Goal: Check status: Check status

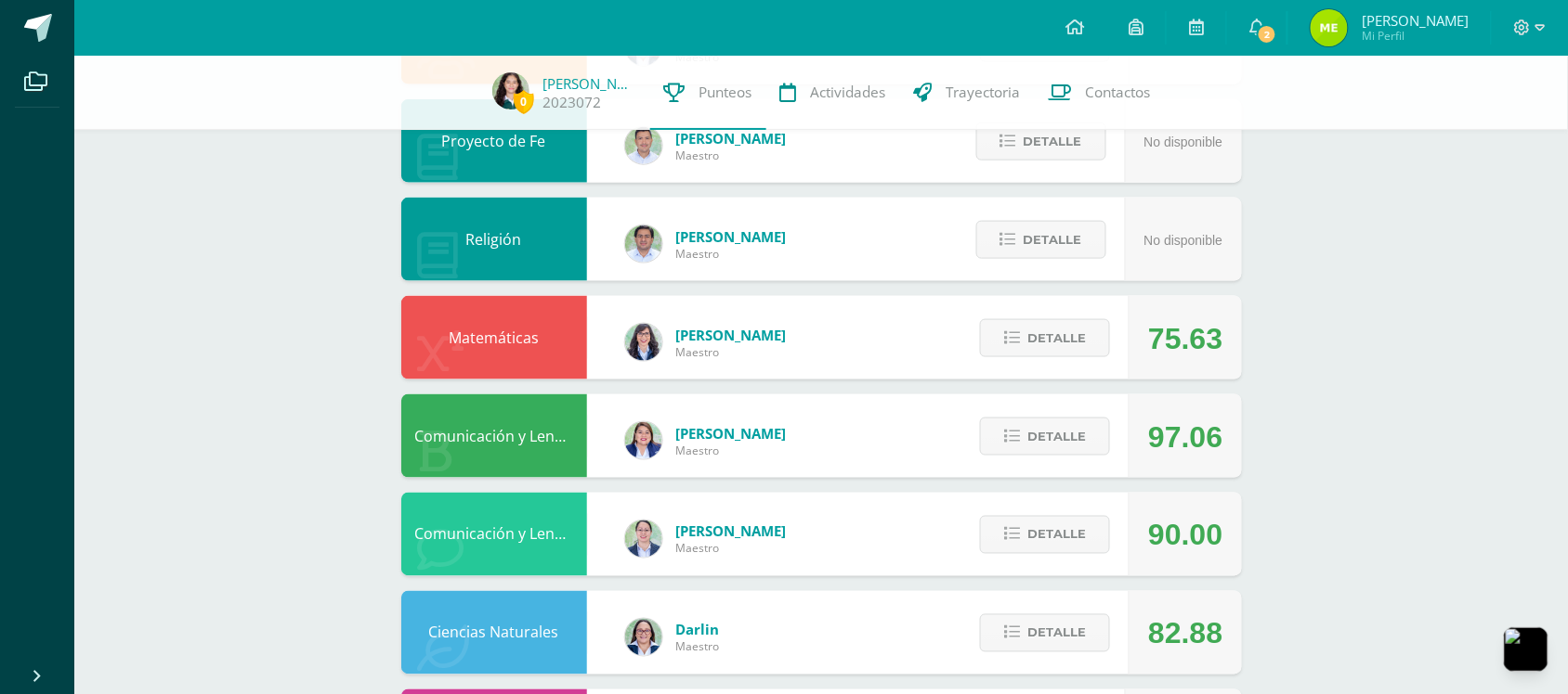
scroll to position [618, 0]
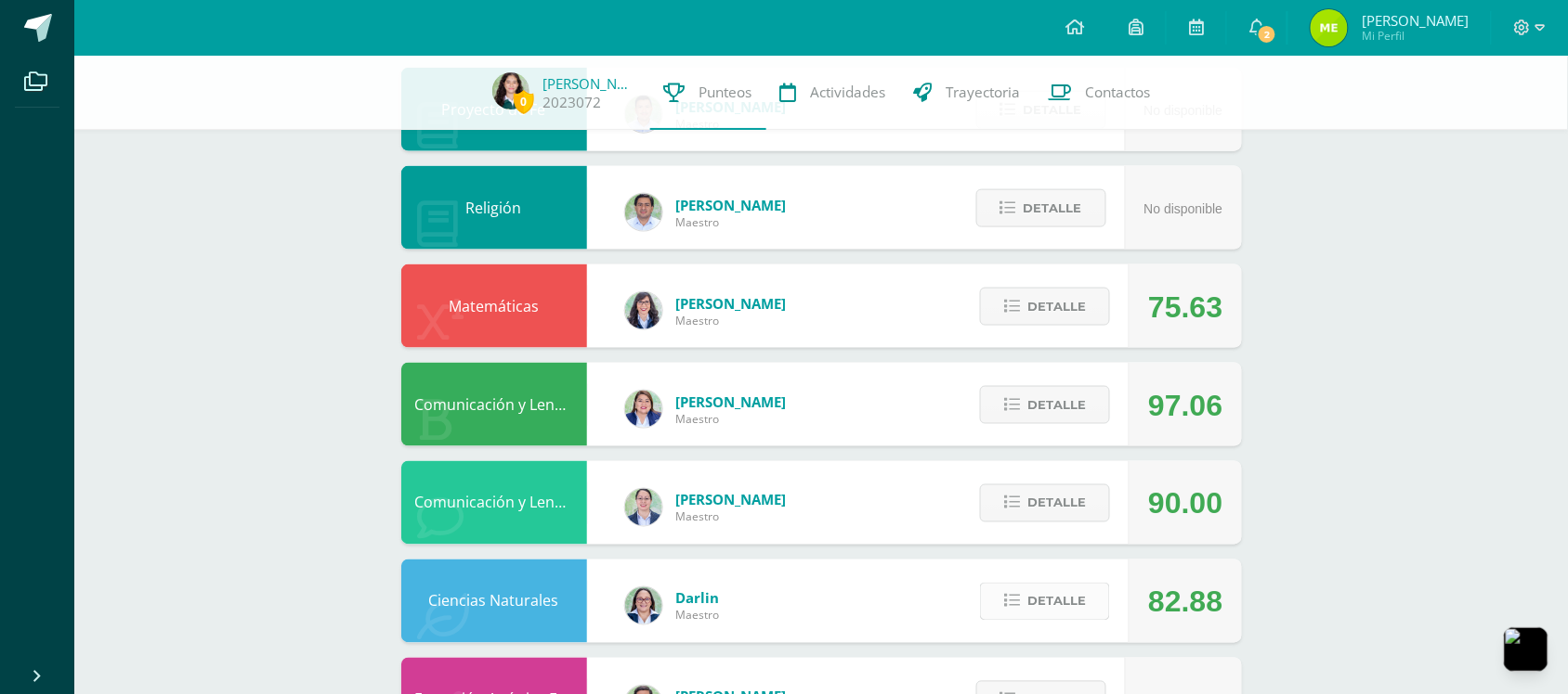
click at [1064, 591] on span "Detalle" at bounding box center [1056, 602] width 58 height 34
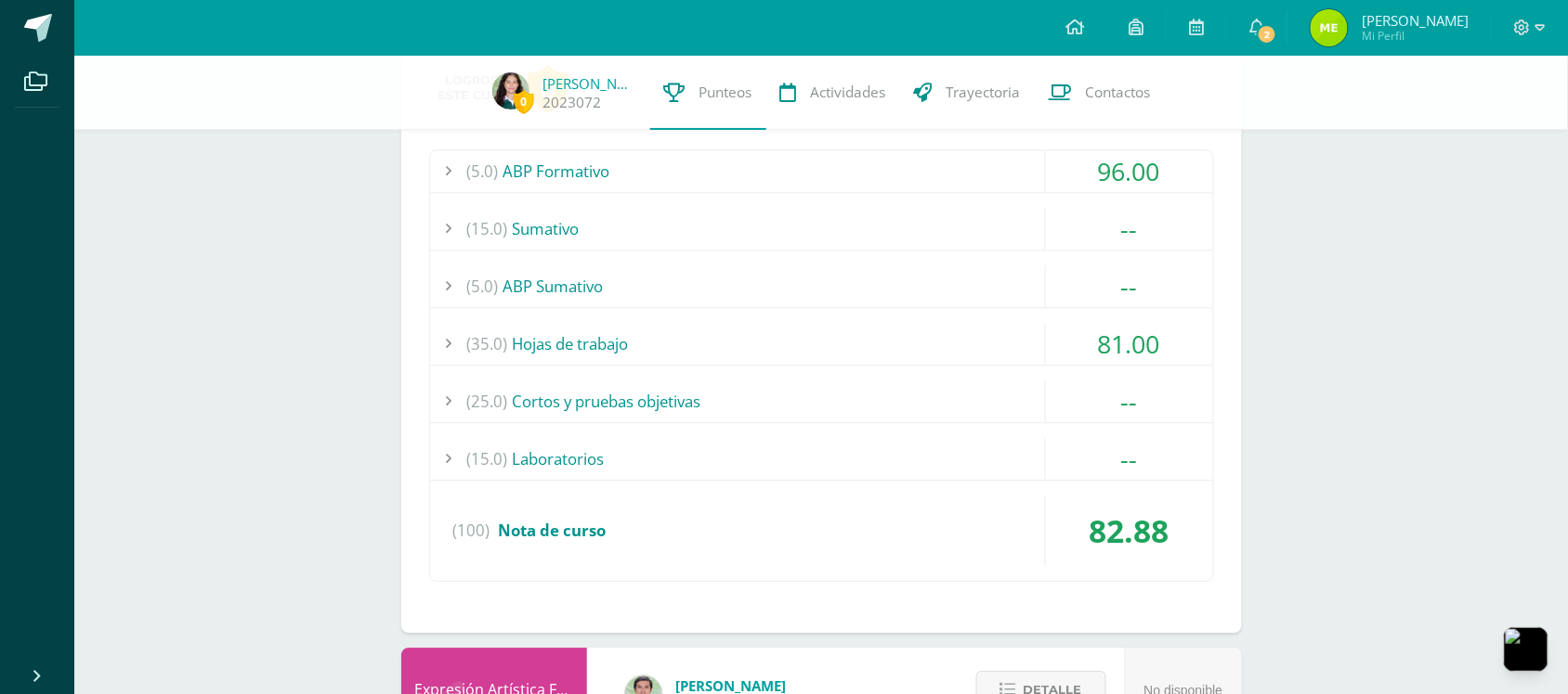
scroll to position [1237, 0]
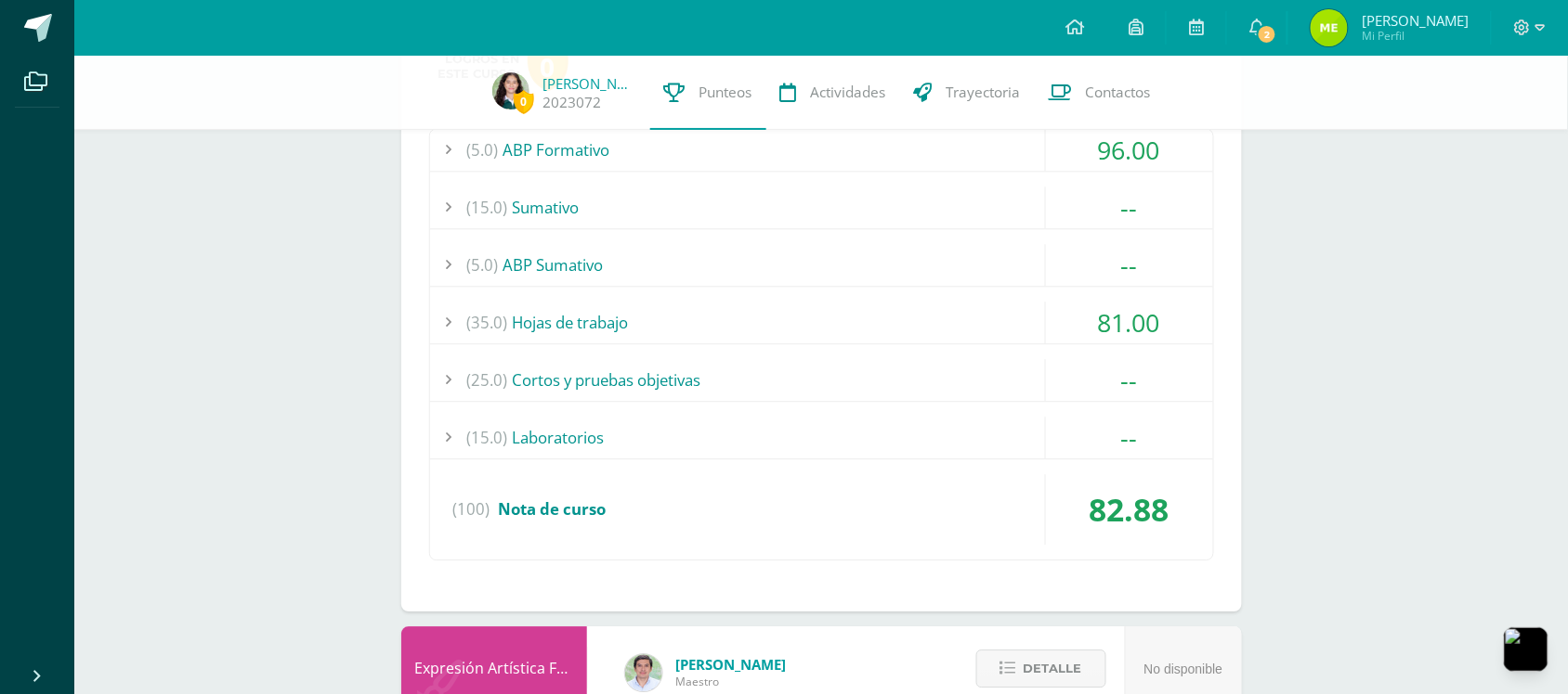
click at [908, 309] on div "(35.0) Hojas de trabajo" at bounding box center [821, 322] width 783 height 41
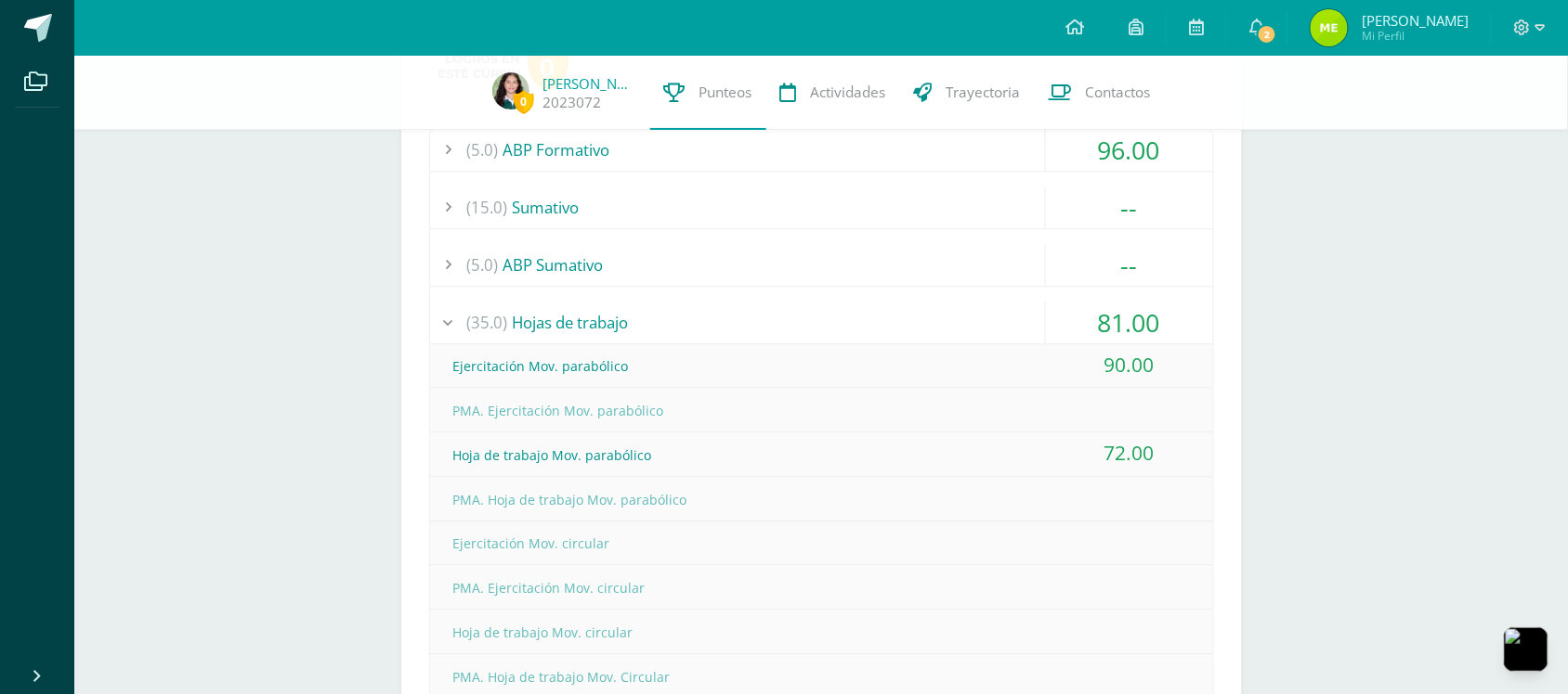
click at [908, 309] on div "(35.0) Hojas de trabajo" at bounding box center [821, 322] width 783 height 41
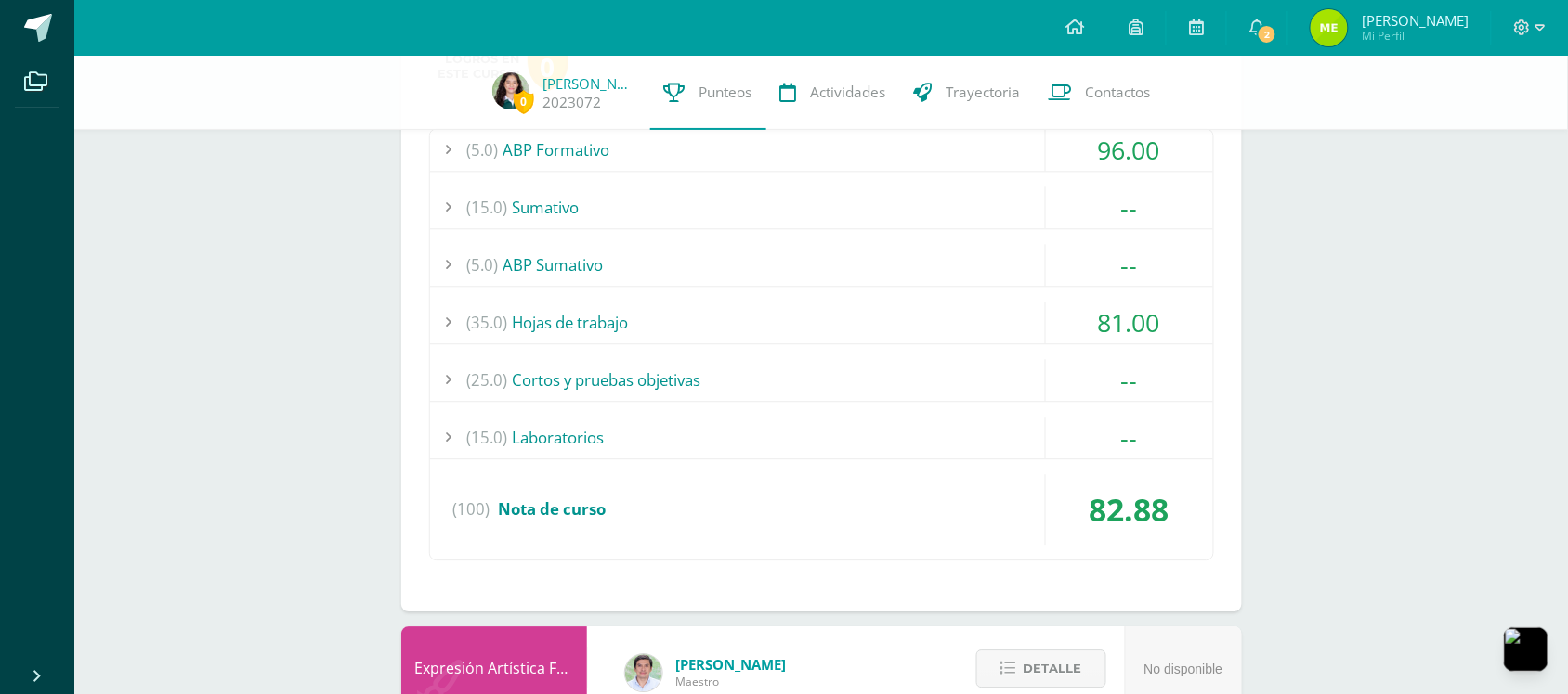
scroll to position [928, 0]
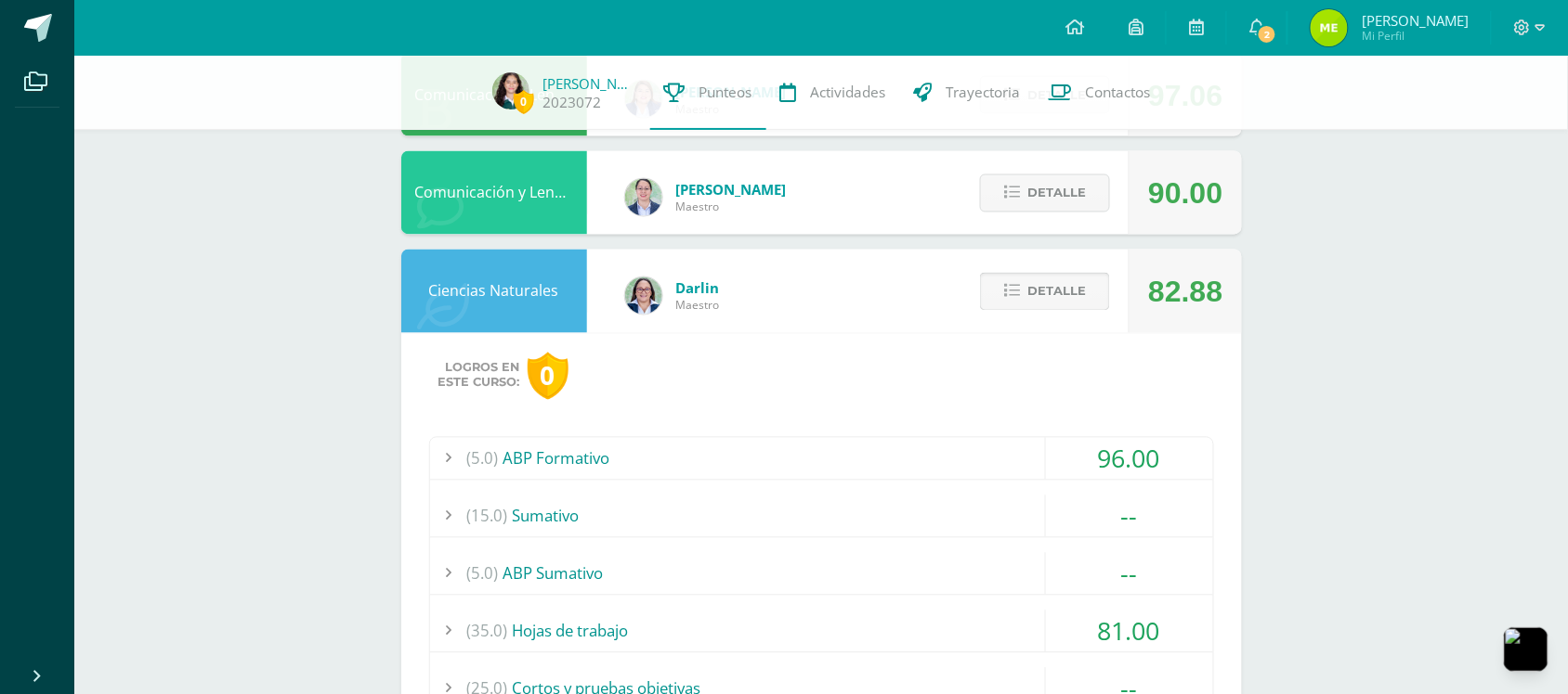
click at [1008, 294] on icon at bounding box center [1012, 292] width 16 height 16
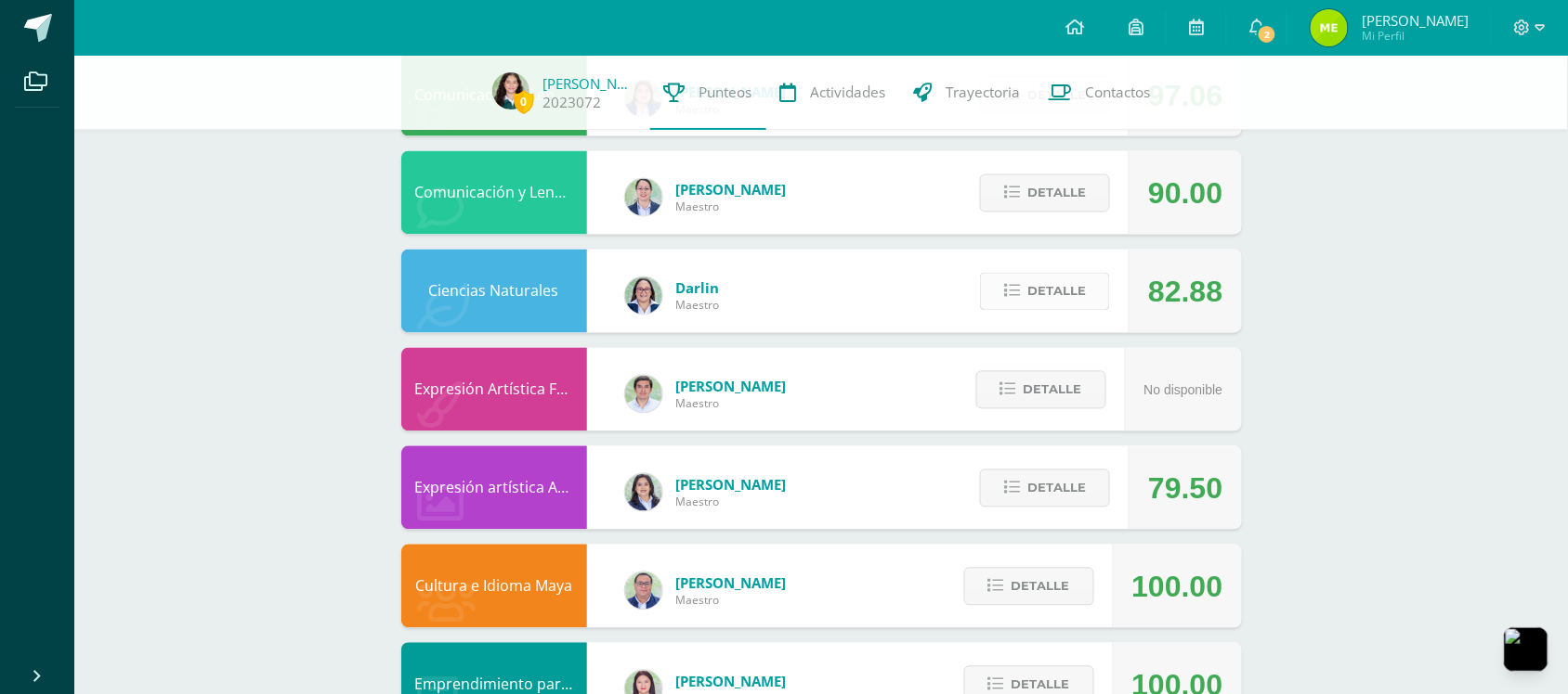
click at [1008, 294] on icon at bounding box center [1012, 292] width 16 height 16
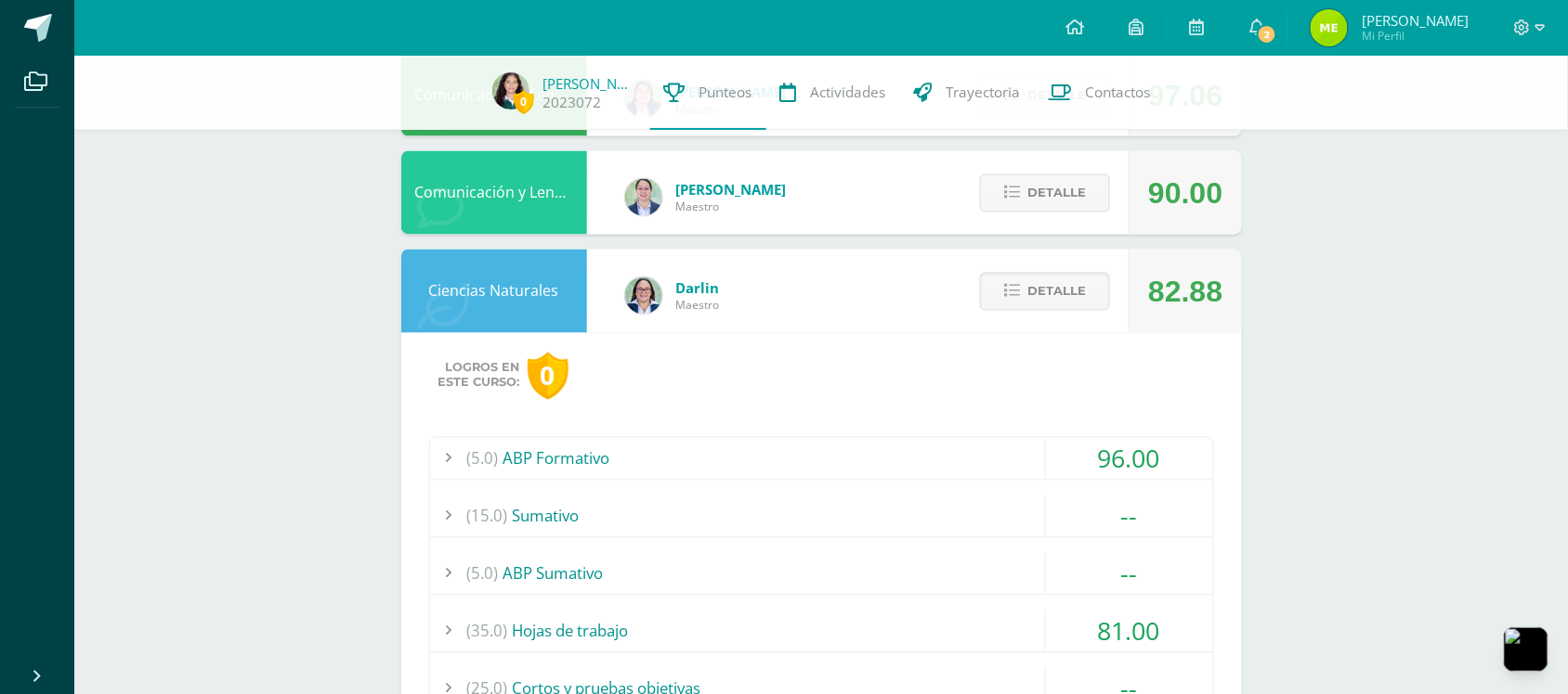
click at [1075, 270] on div "Detalle" at bounding box center [1039, 291] width 176 height 84
click at [1074, 290] on span "Detalle" at bounding box center [1056, 292] width 58 height 34
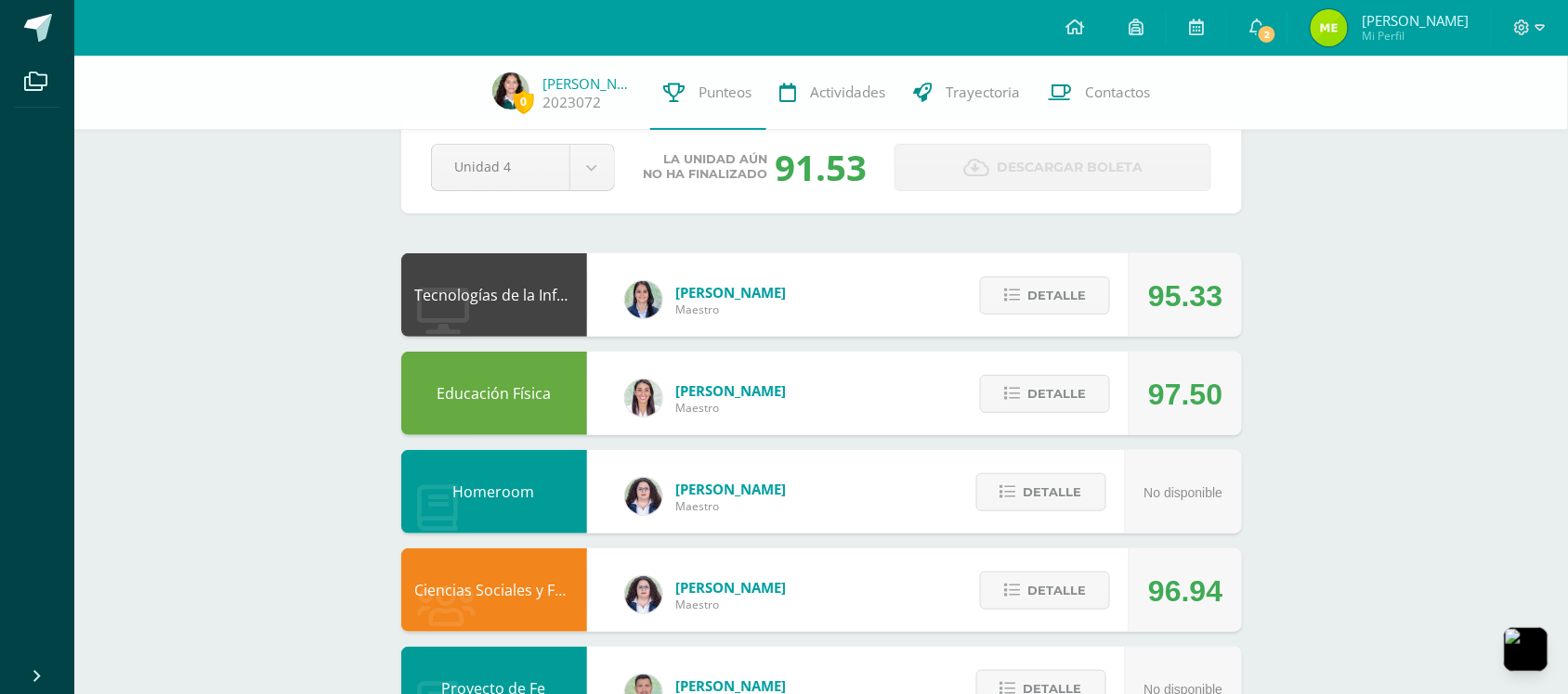
scroll to position [0, 0]
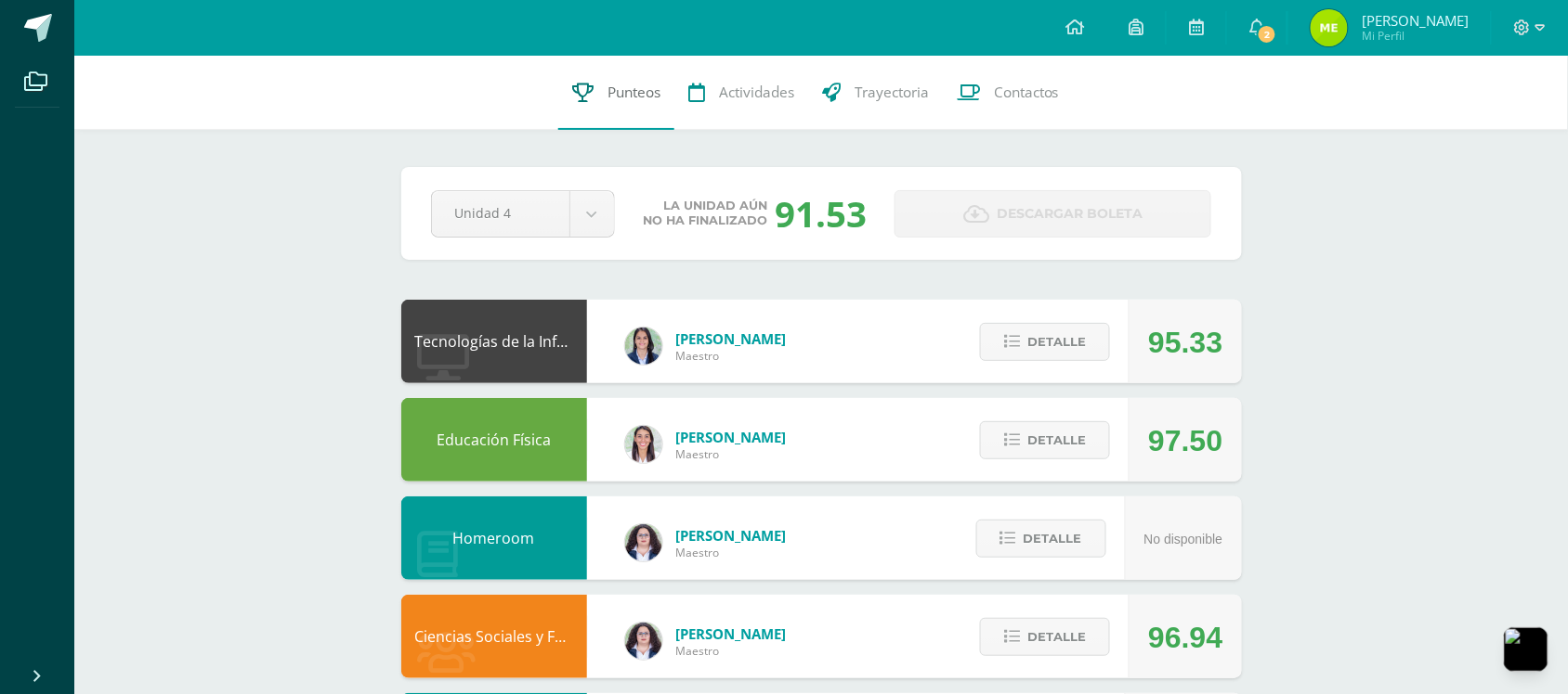
click at [600, 89] on link "Punteos" at bounding box center [615, 92] width 116 height 74
